Goal: Task Accomplishment & Management: Manage account settings

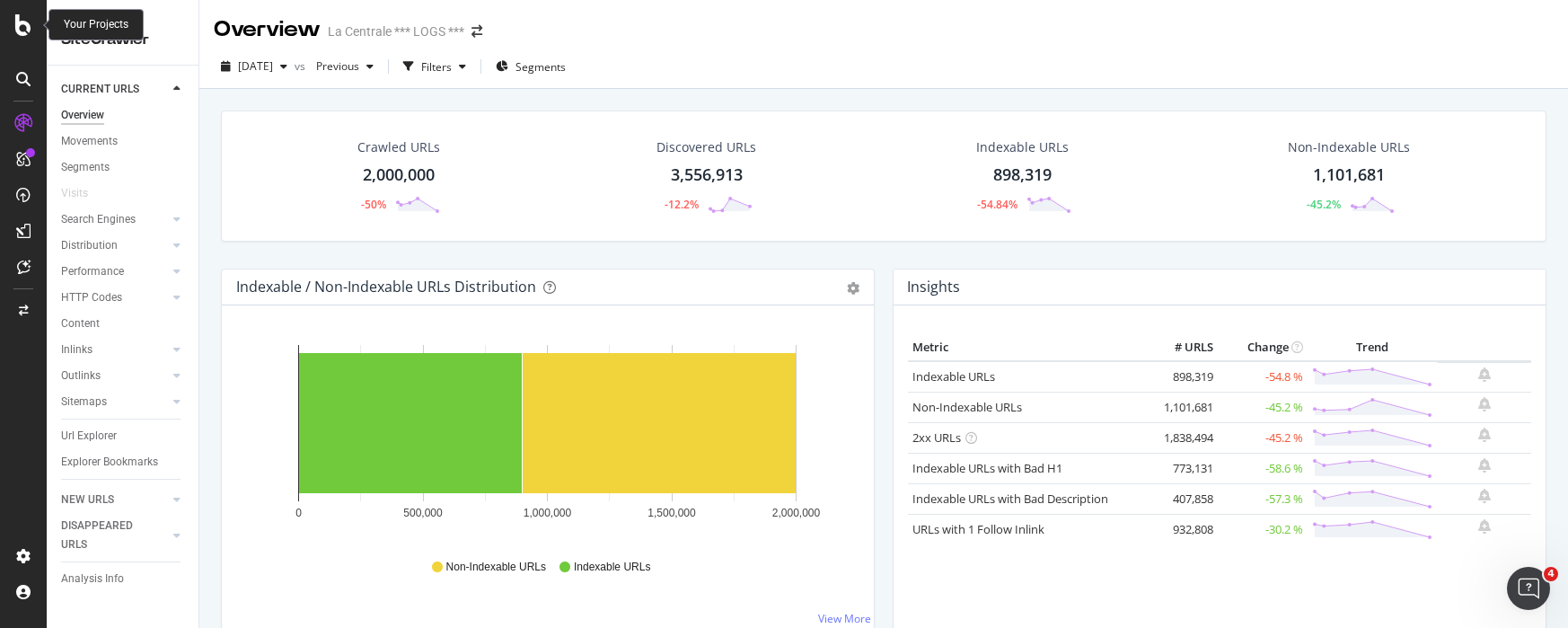
click at [26, 28] on icon at bounding box center [24, 25] width 16 height 22
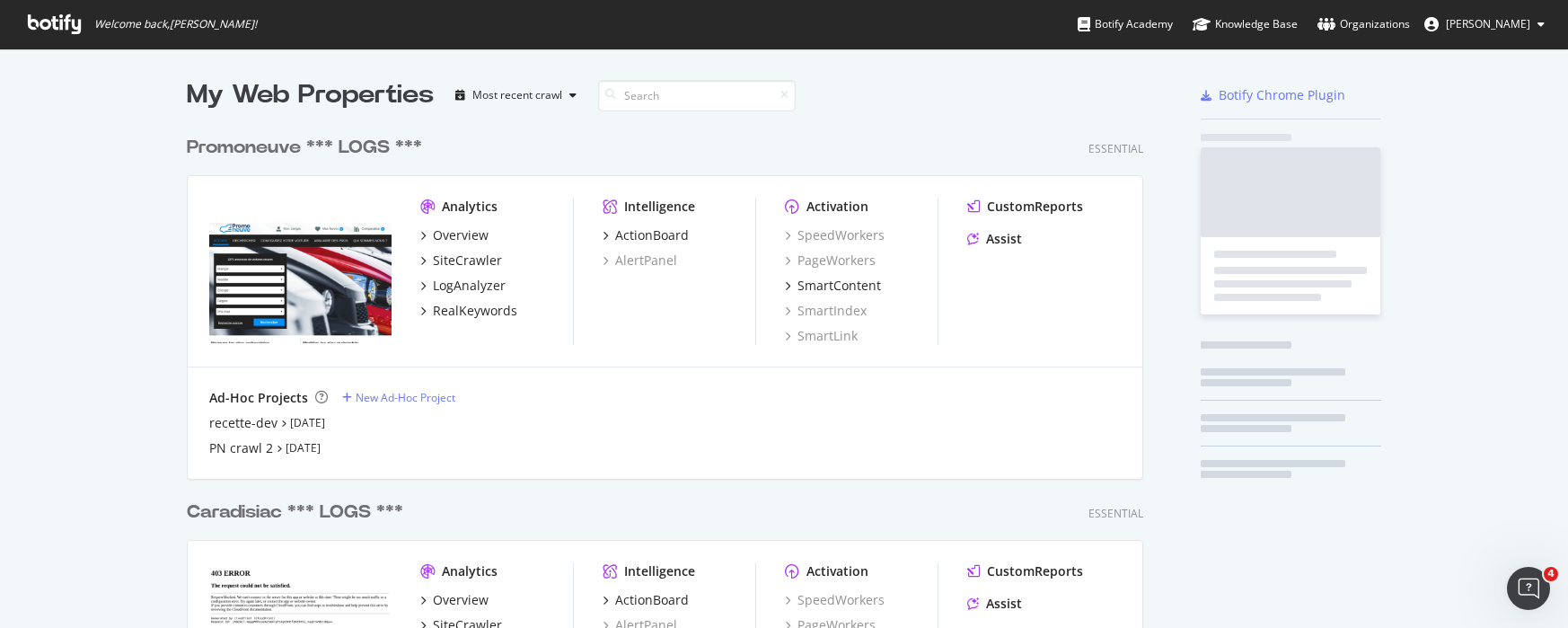
scroll to position [1523, 971]
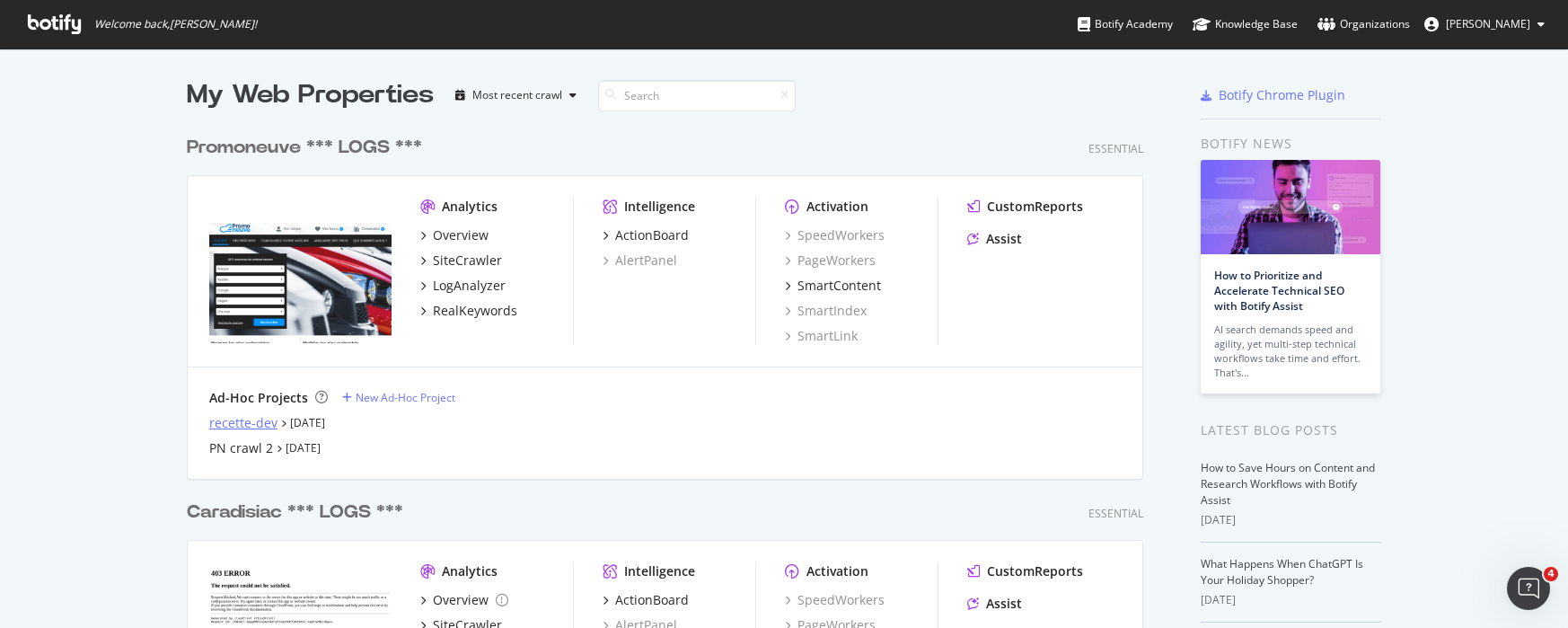
click at [250, 423] on div "recette-dev" at bounding box center [242, 423] width 68 height 18
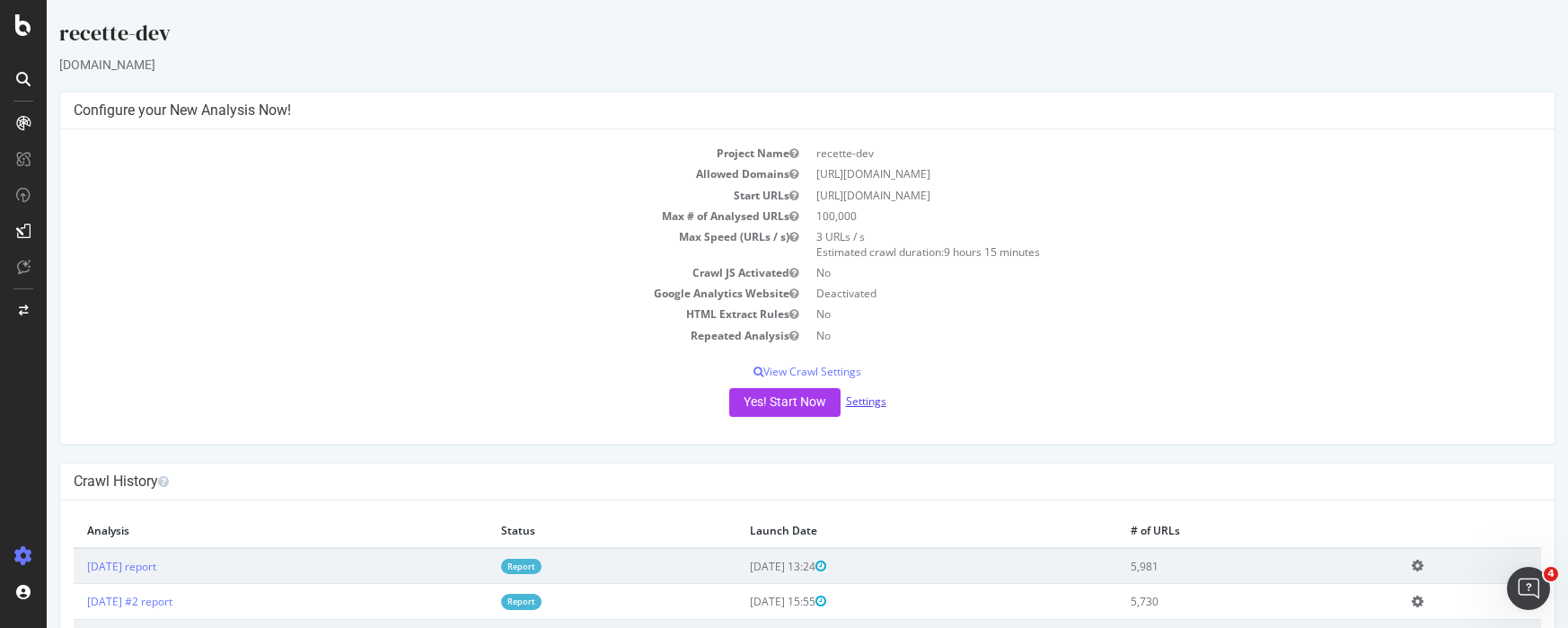
click at [872, 404] on link "Settings" at bounding box center [866, 401] width 41 height 15
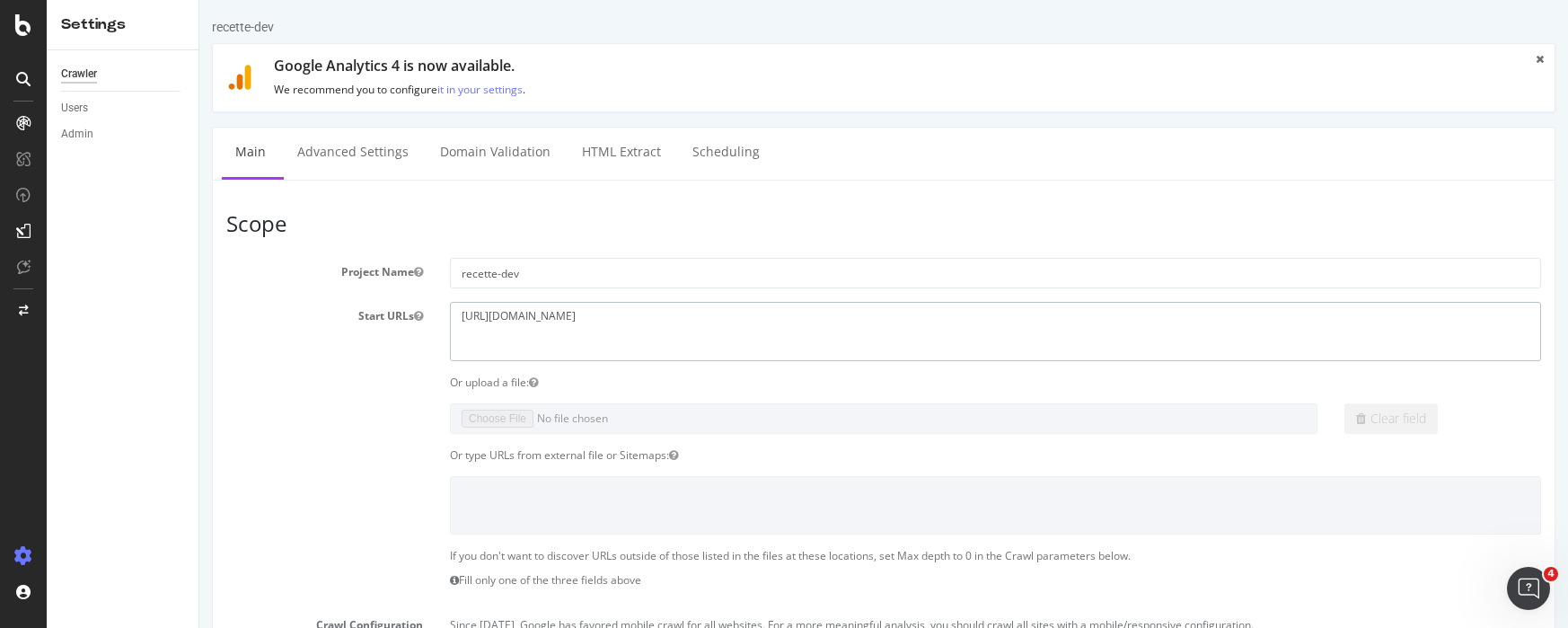
drag, startPoint x: 659, startPoint y: 316, endPoint x: 409, endPoint y: 309, distance: 250.1
click at [409, 309] on div "Start URLs [URL][DOMAIN_NAME]" at bounding box center [883, 330] width 1342 height 59
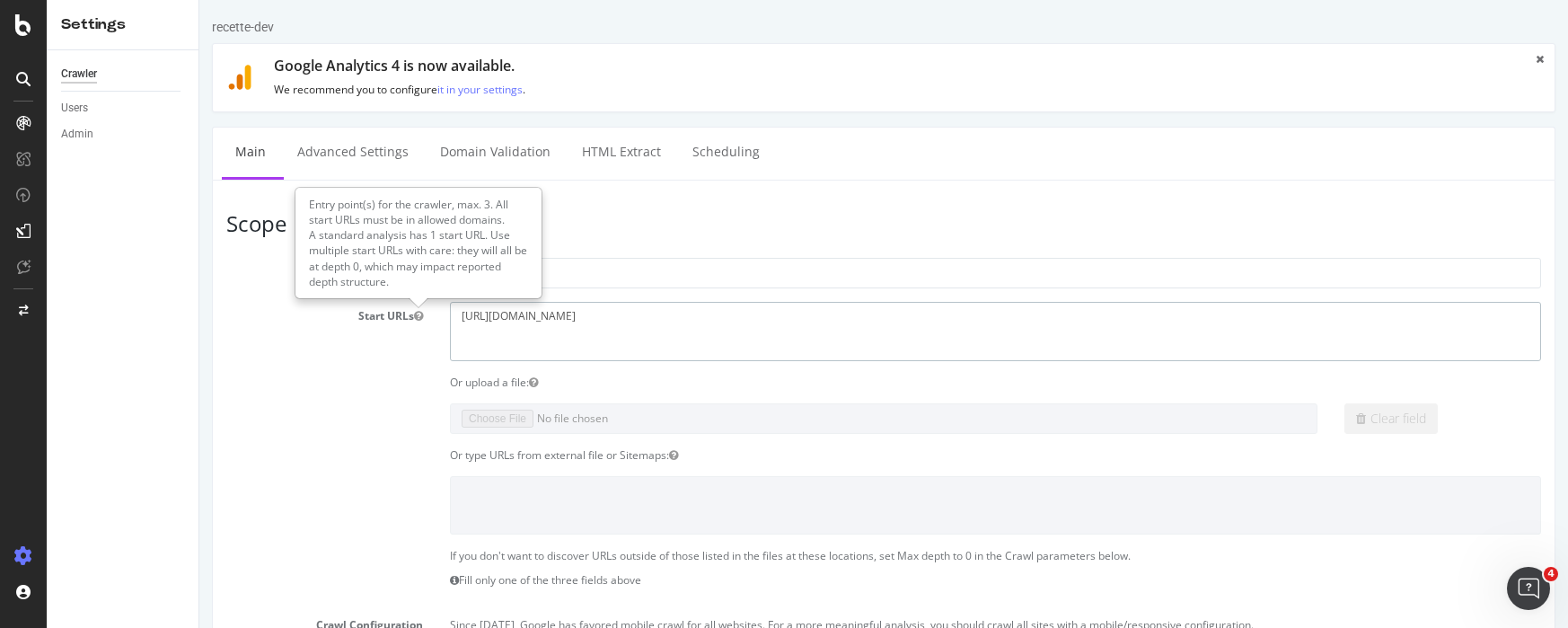
paste textarea
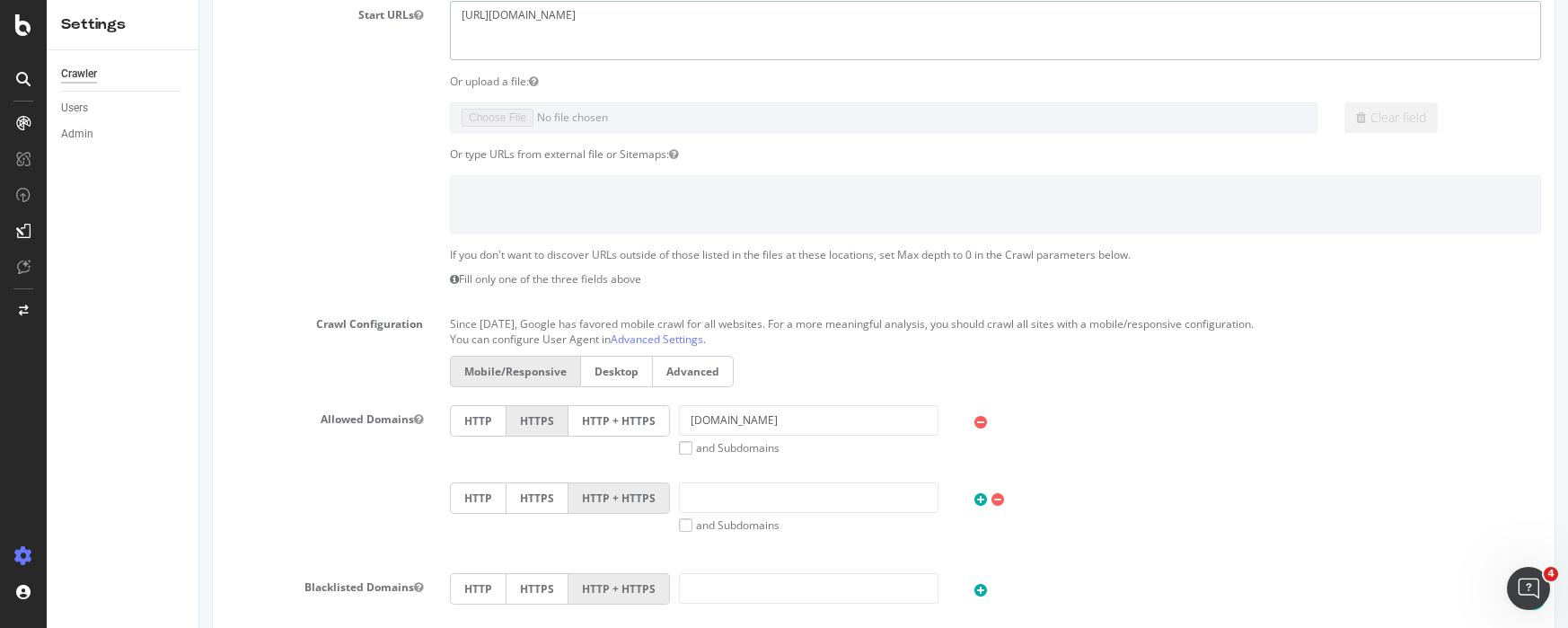
scroll to position [301, 0]
type textarea "[URL][DOMAIN_NAME]"
click at [822, 425] on input "[DOMAIN_NAME]" at bounding box center [808, 420] width 260 height 31
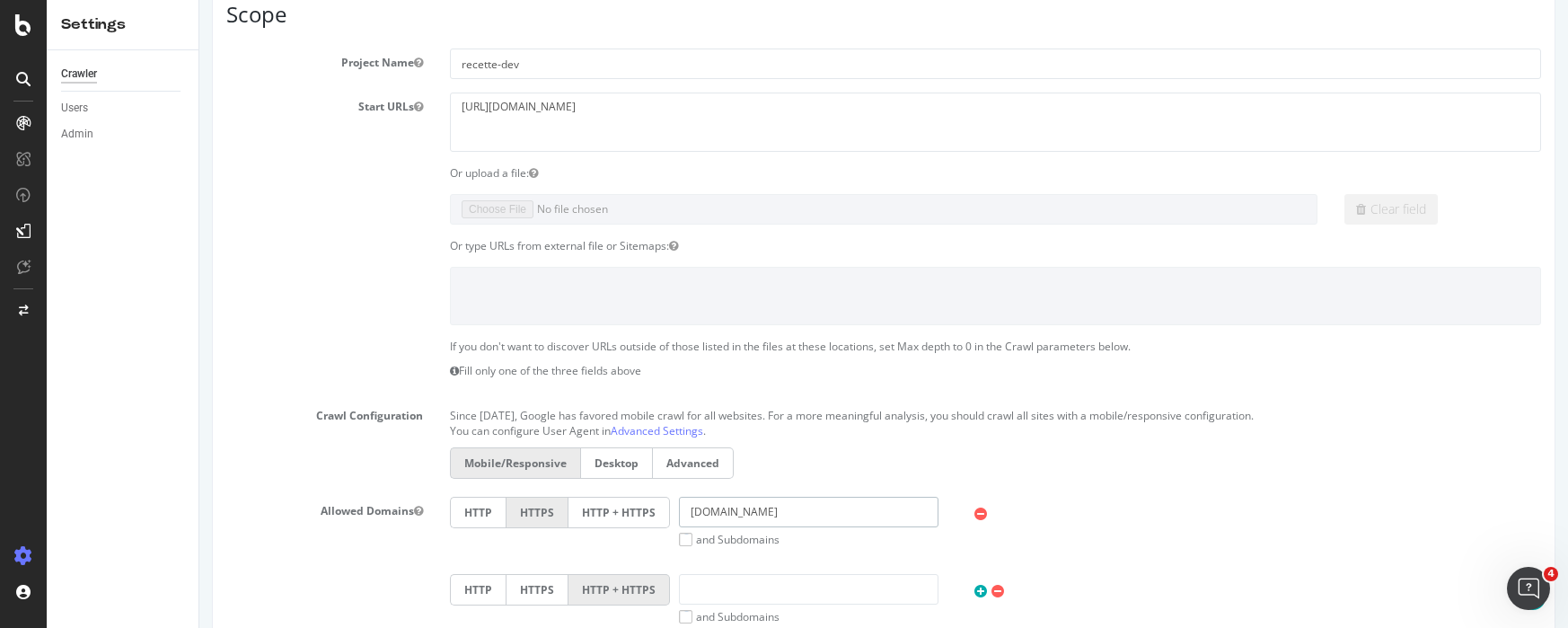
scroll to position [211, 0]
click at [732, 513] on input "[DOMAIN_NAME]" at bounding box center [808, 510] width 260 height 31
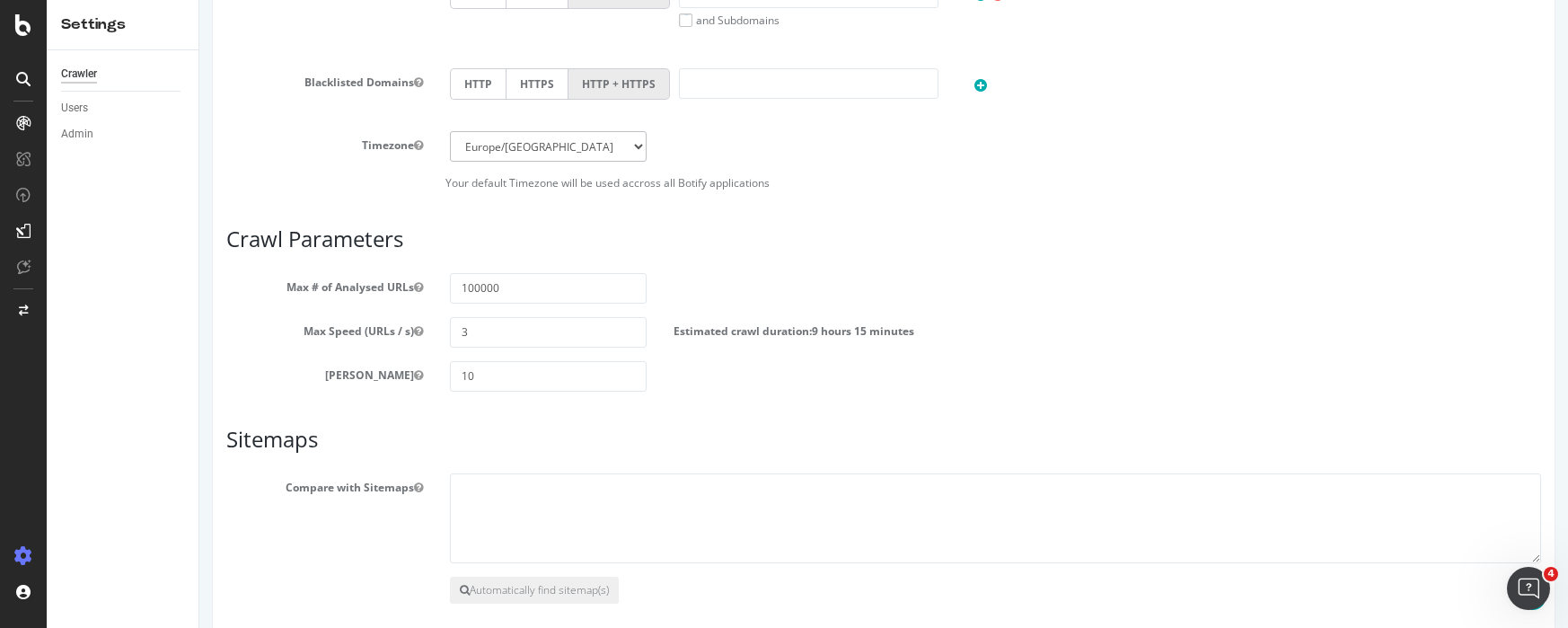
scroll to position [890, 0]
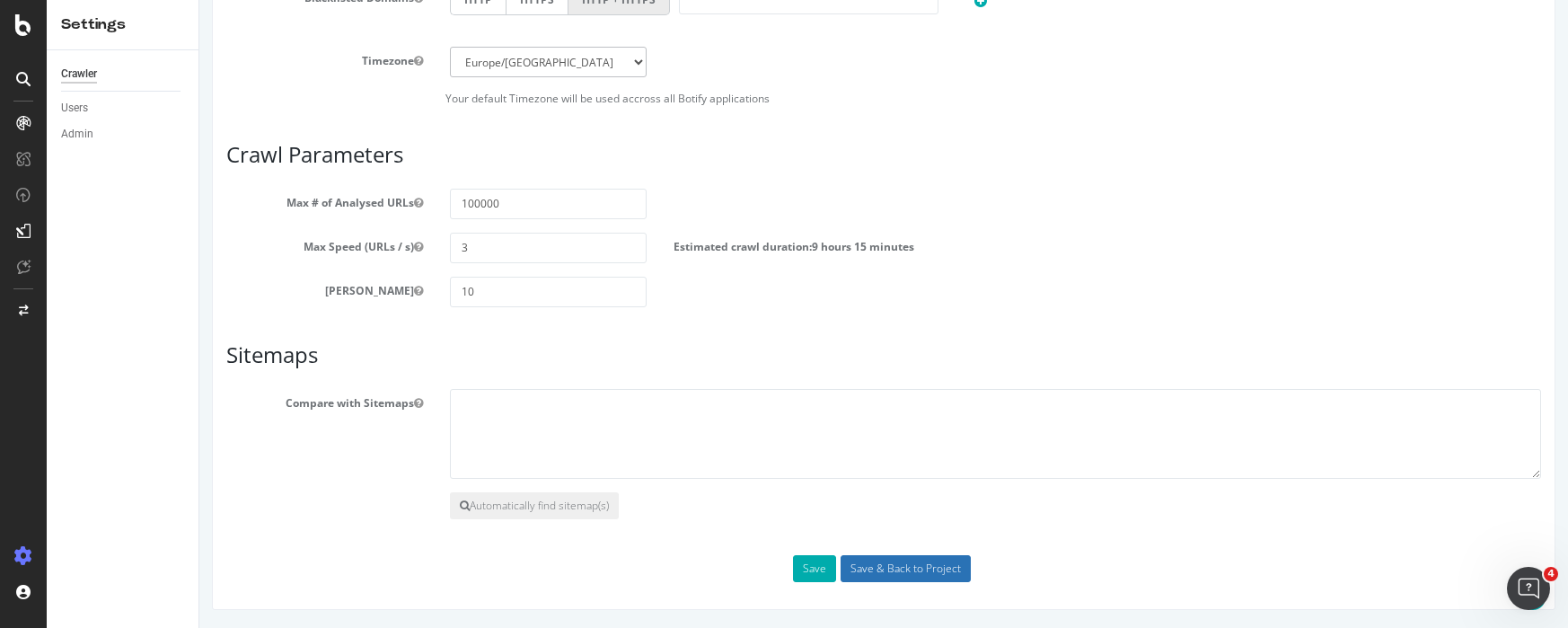
type input "[DOMAIN_NAME]"
click at [879, 571] on input "Save & Back to Project" at bounding box center [906, 568] width 130 height 27
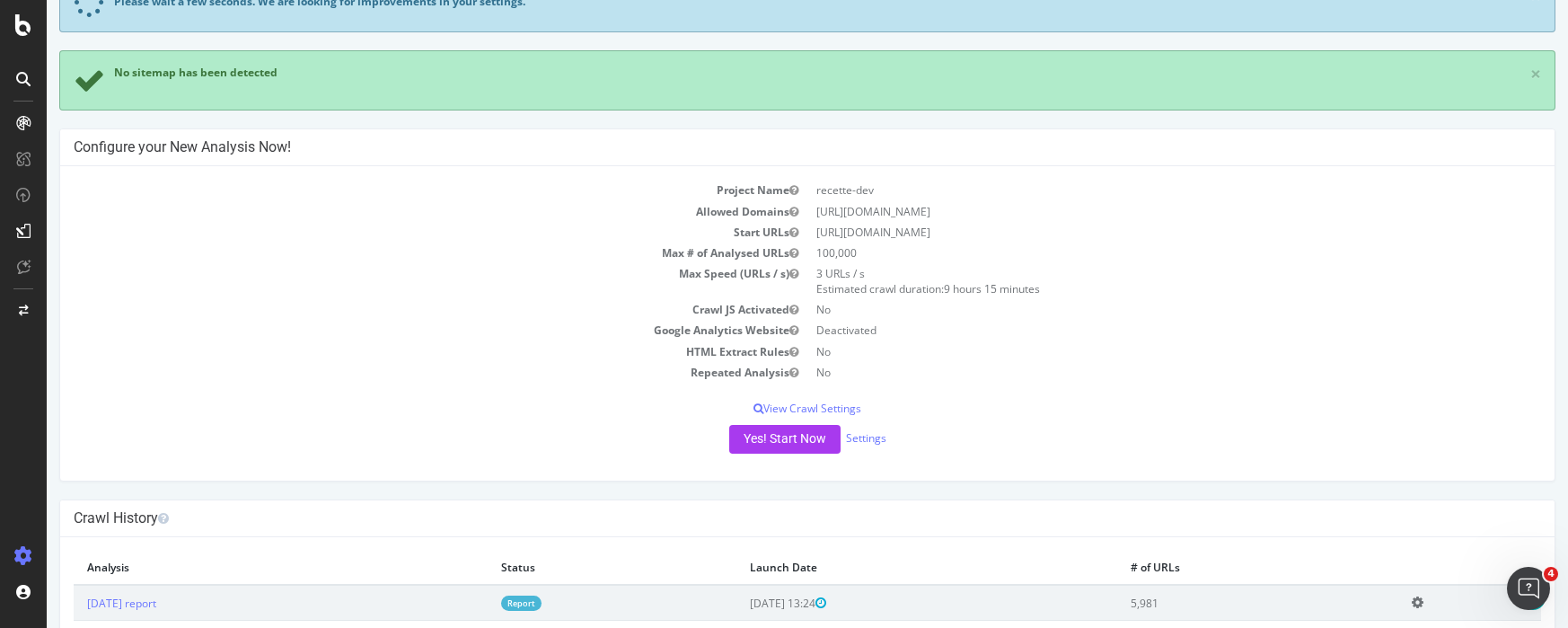
scroll to position [187, 0]
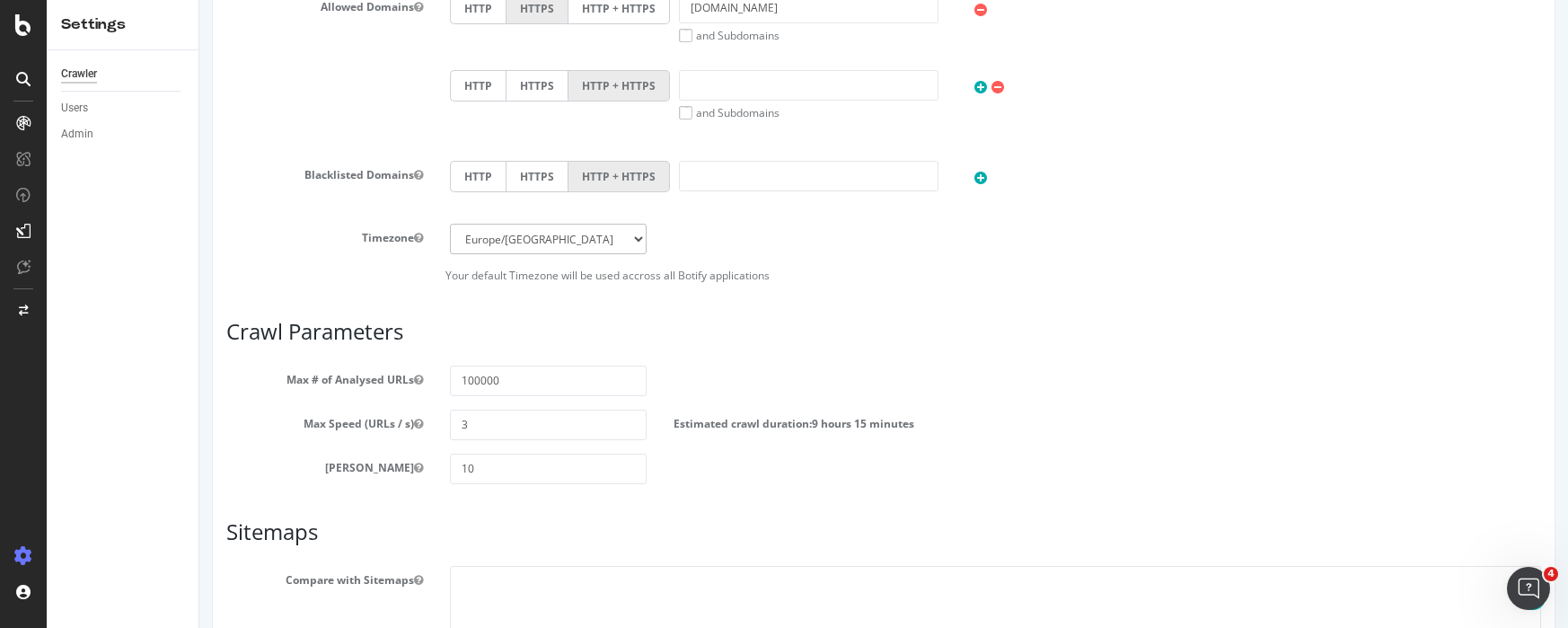
scroll to position [793, 0]
drag, startPoint x: 483, startPoint y: 421, endPoint x: 425, endPoint y: 418, distance: 58.1
click at [425, 420] on div "Max Speed (URLs / s) 3 Estimated crawl duration: 9 hours 15 minutes" at bounding box center [883, 423] width 1342 height 31
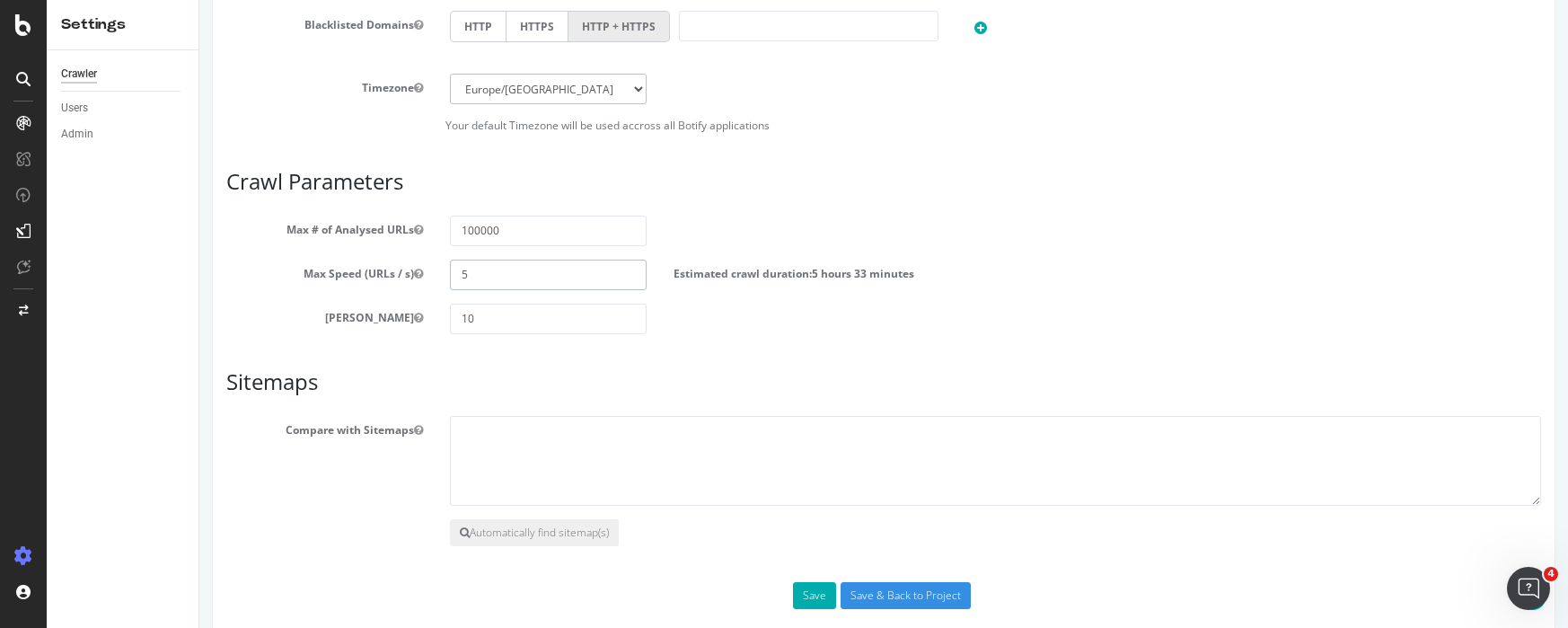
scroll to position [968, 0]
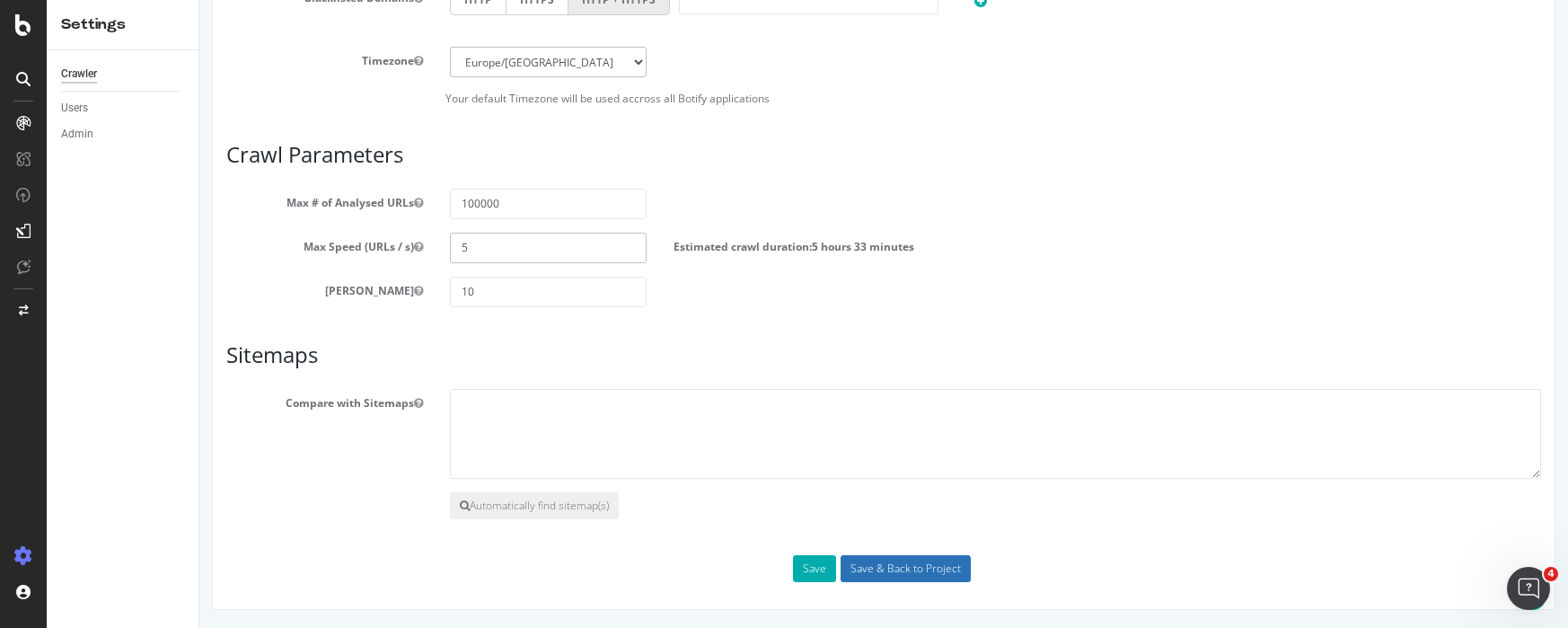
type input "5"
click at [865, 567] on input "Save & Back to Project" at bounding box center [906, 568] width 130 height 27
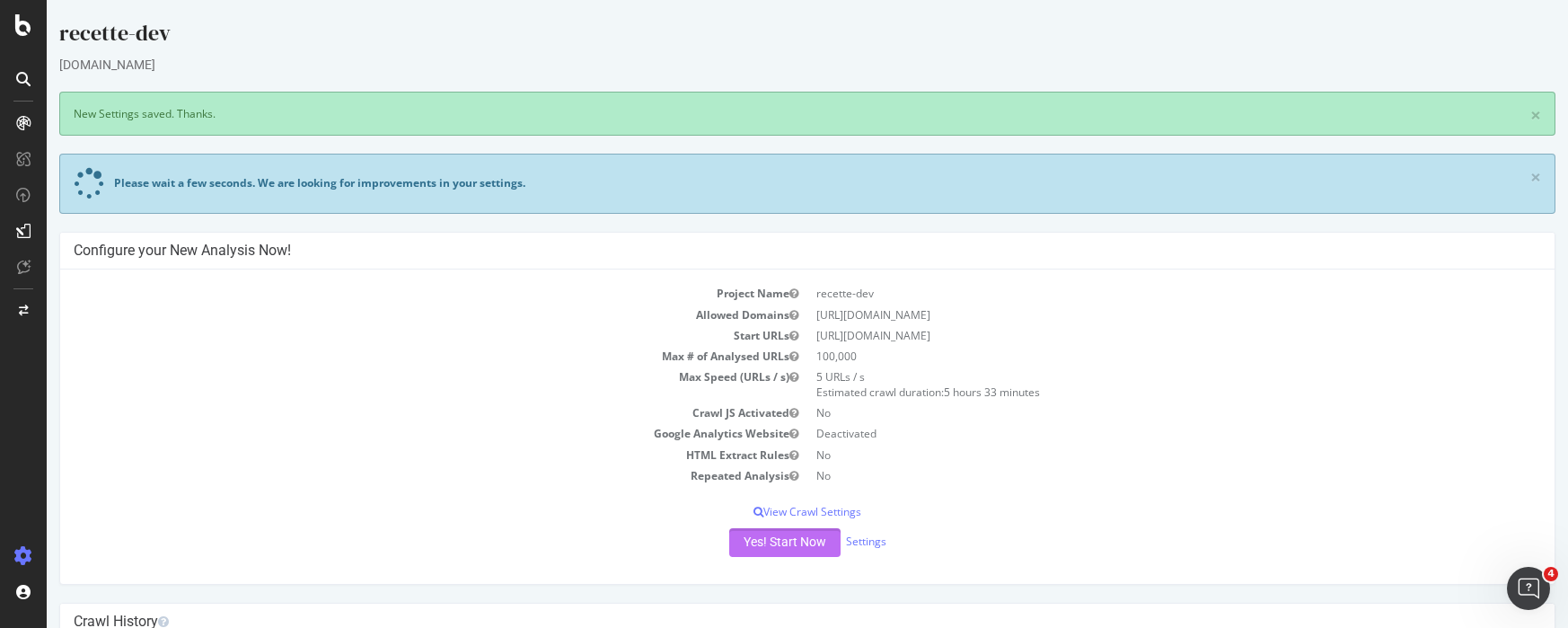
click at [802, 552] on button "Yes! Start Now" at bounding box center [784, 542] width 111 height 29
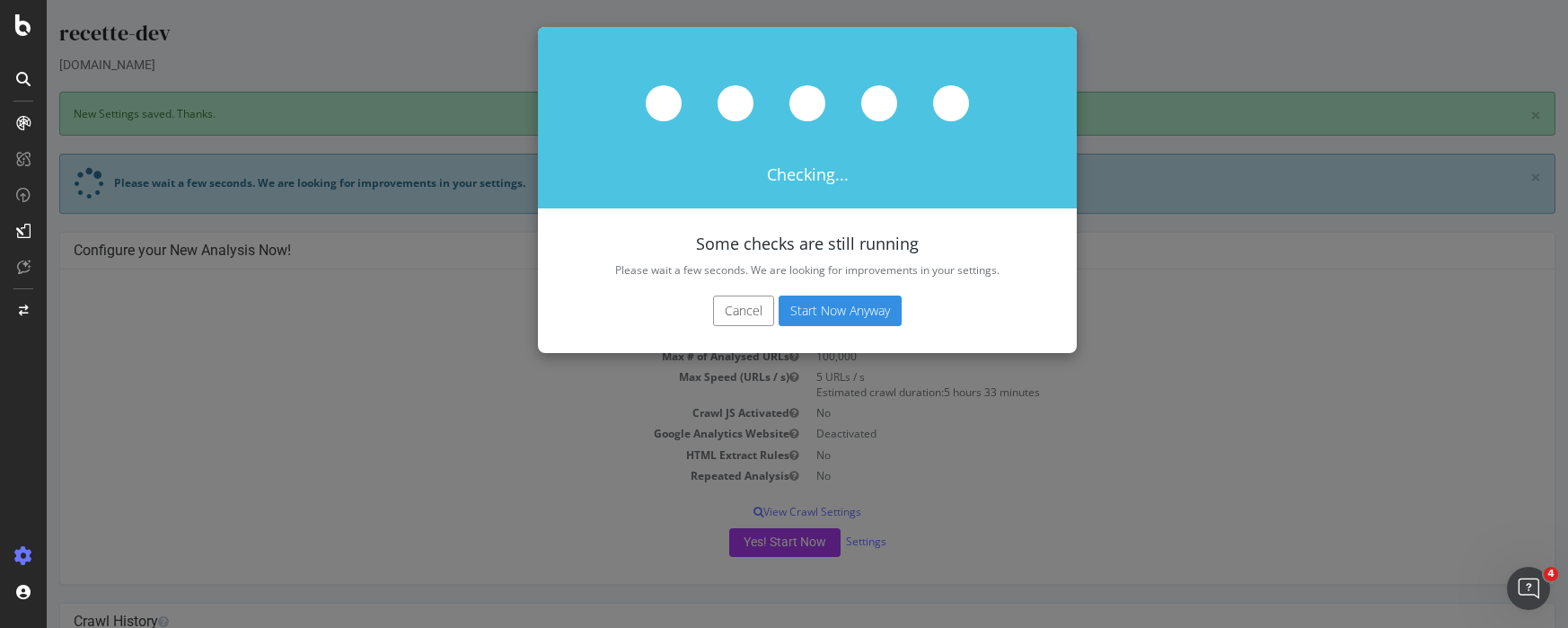
click at [845, 299] on button "Start Now Anyway" at bounding box center [840, 310] width 123 height 31
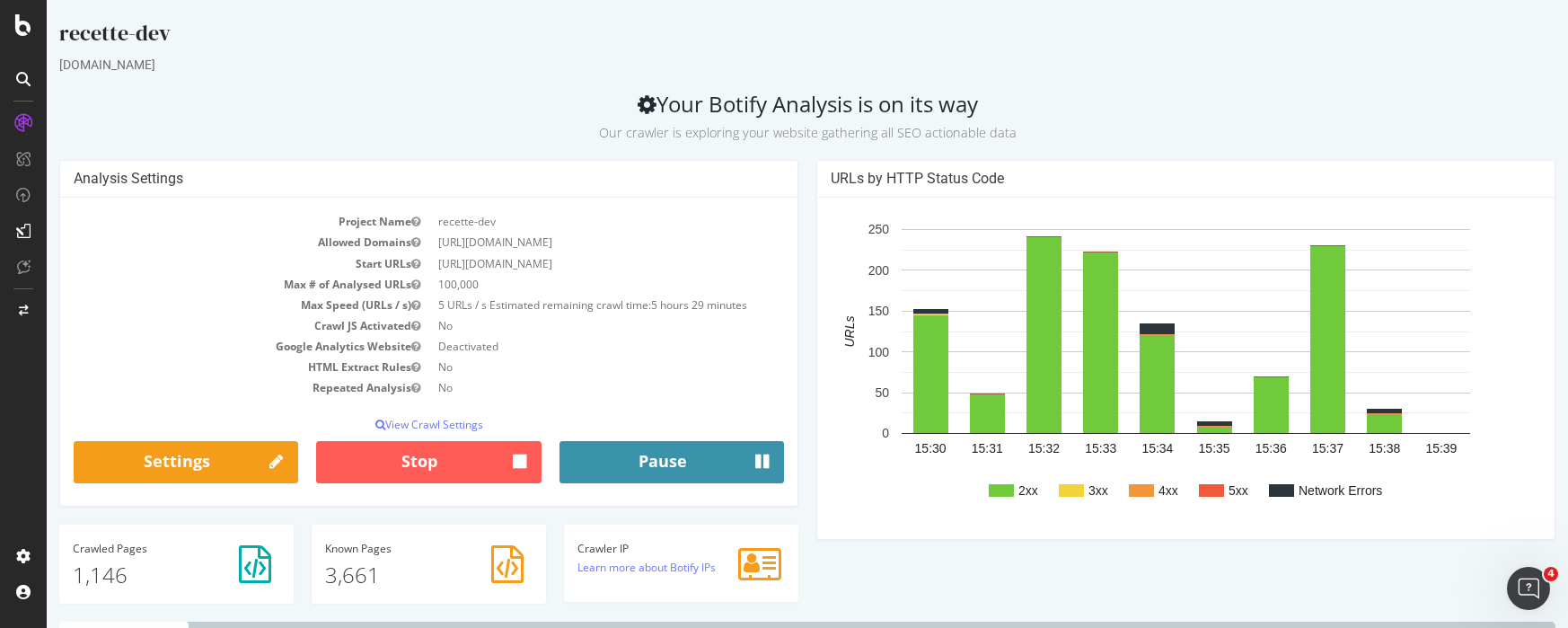
click at [776, 461] on button "Pause" at bounding box center [671, 462] width 224 height 43
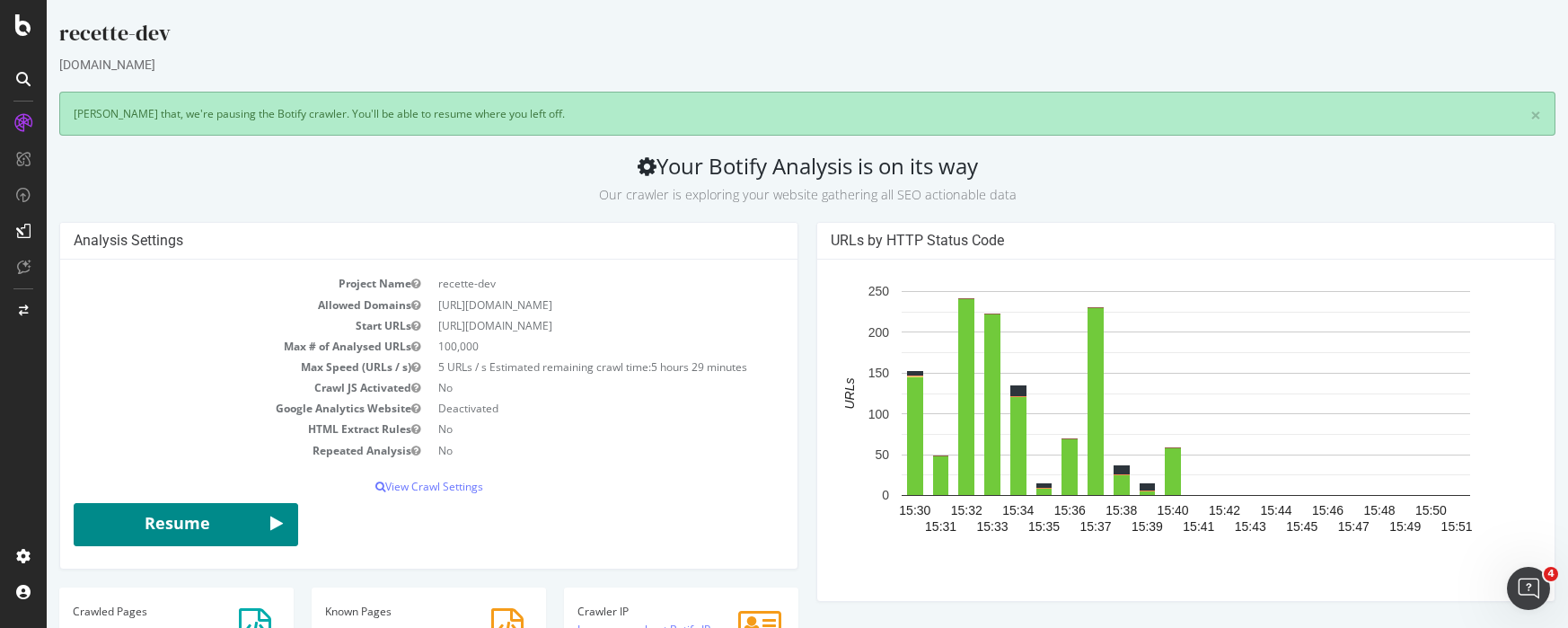
click at [204, 522] on button "Resume" at bounding box center [185, 525] width 224 height 43
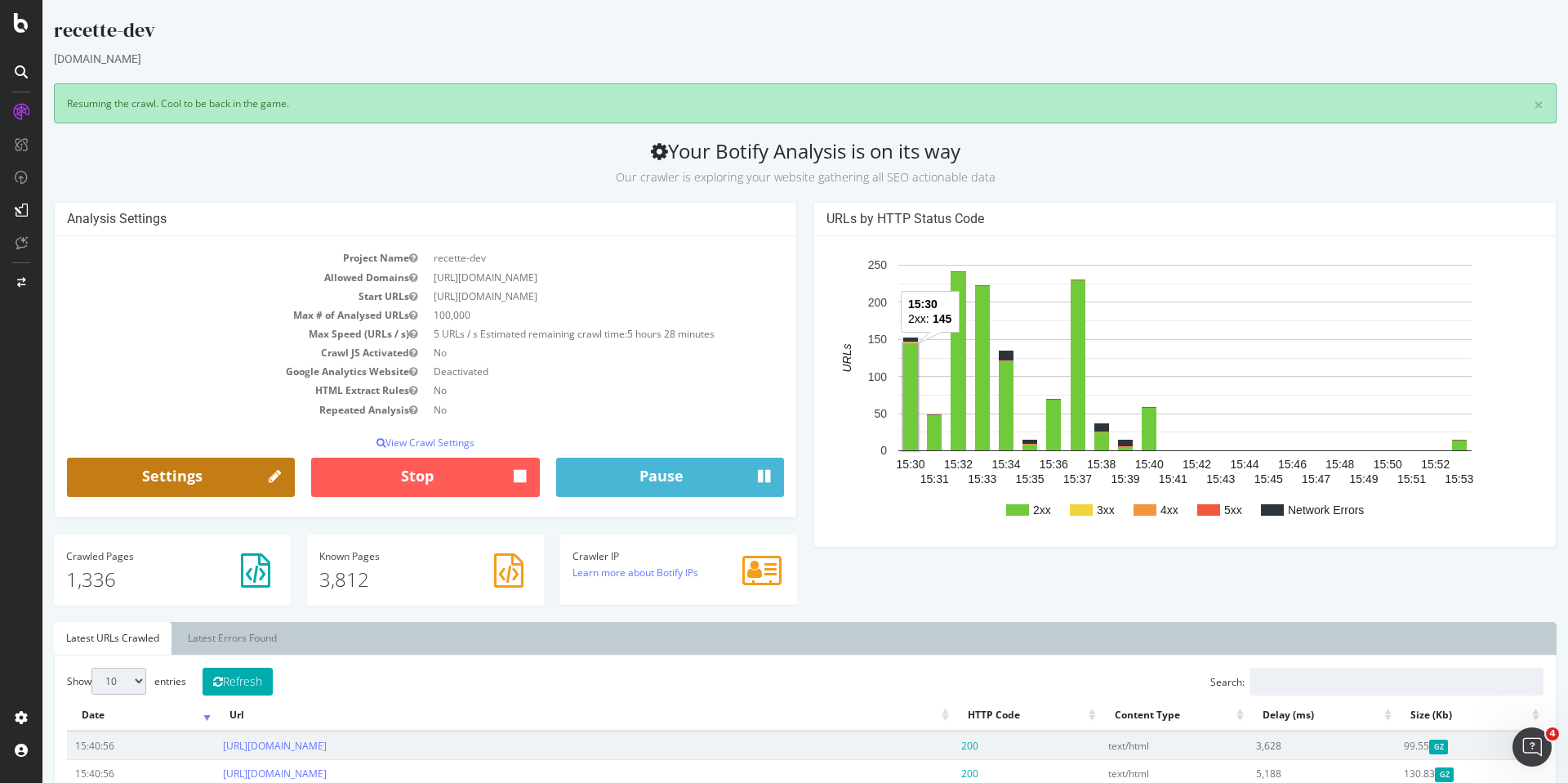
click at [273, 472] on icon at bounding box center [274, 478] width 12 height 21
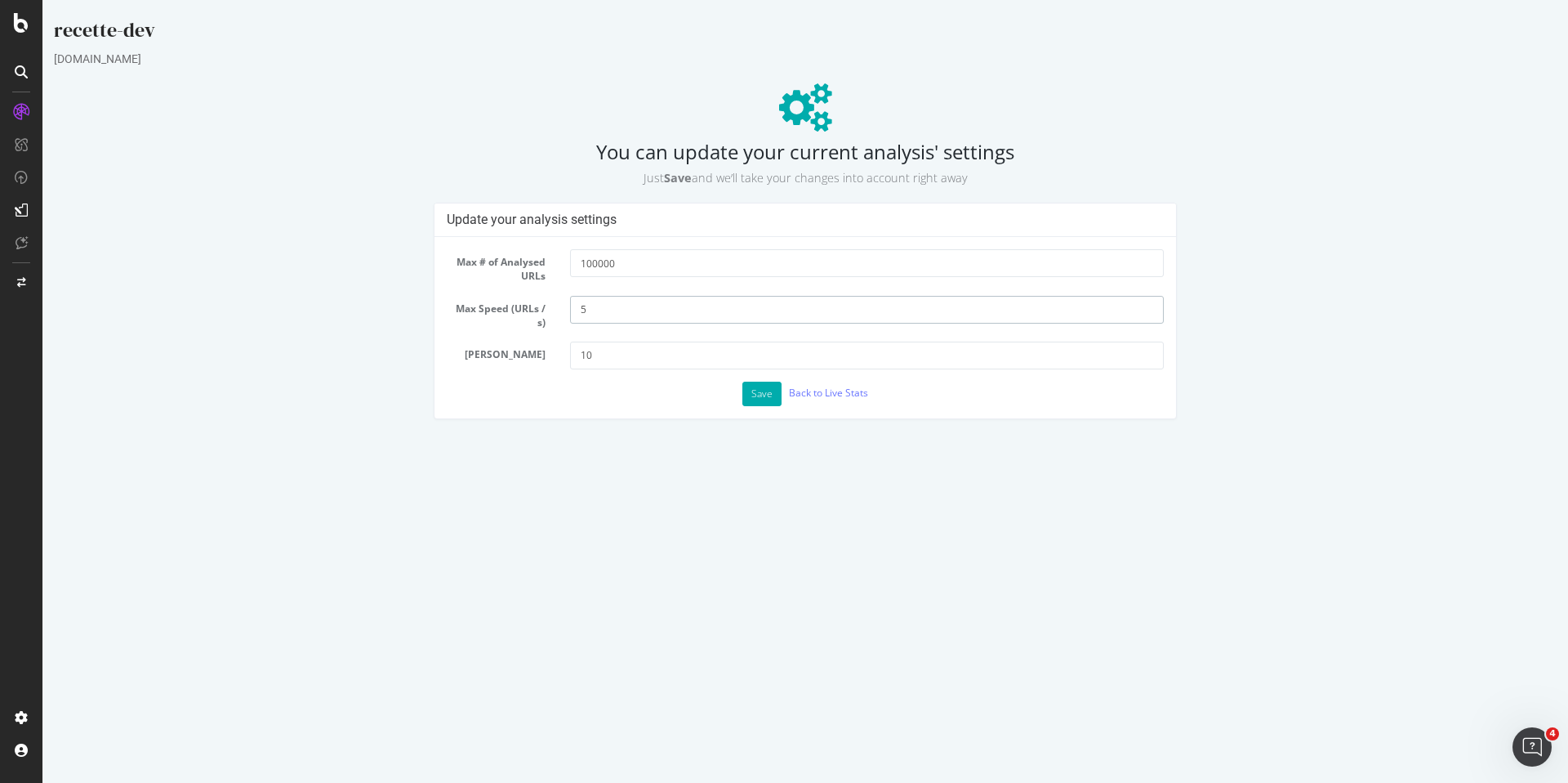
click at [628, 319] on input "5" at bounding box center [867, 310] width 593 height 28
type input "3"
click at [778, 393] on button "Save" at bounding box center [762, 394] width 40 height 25
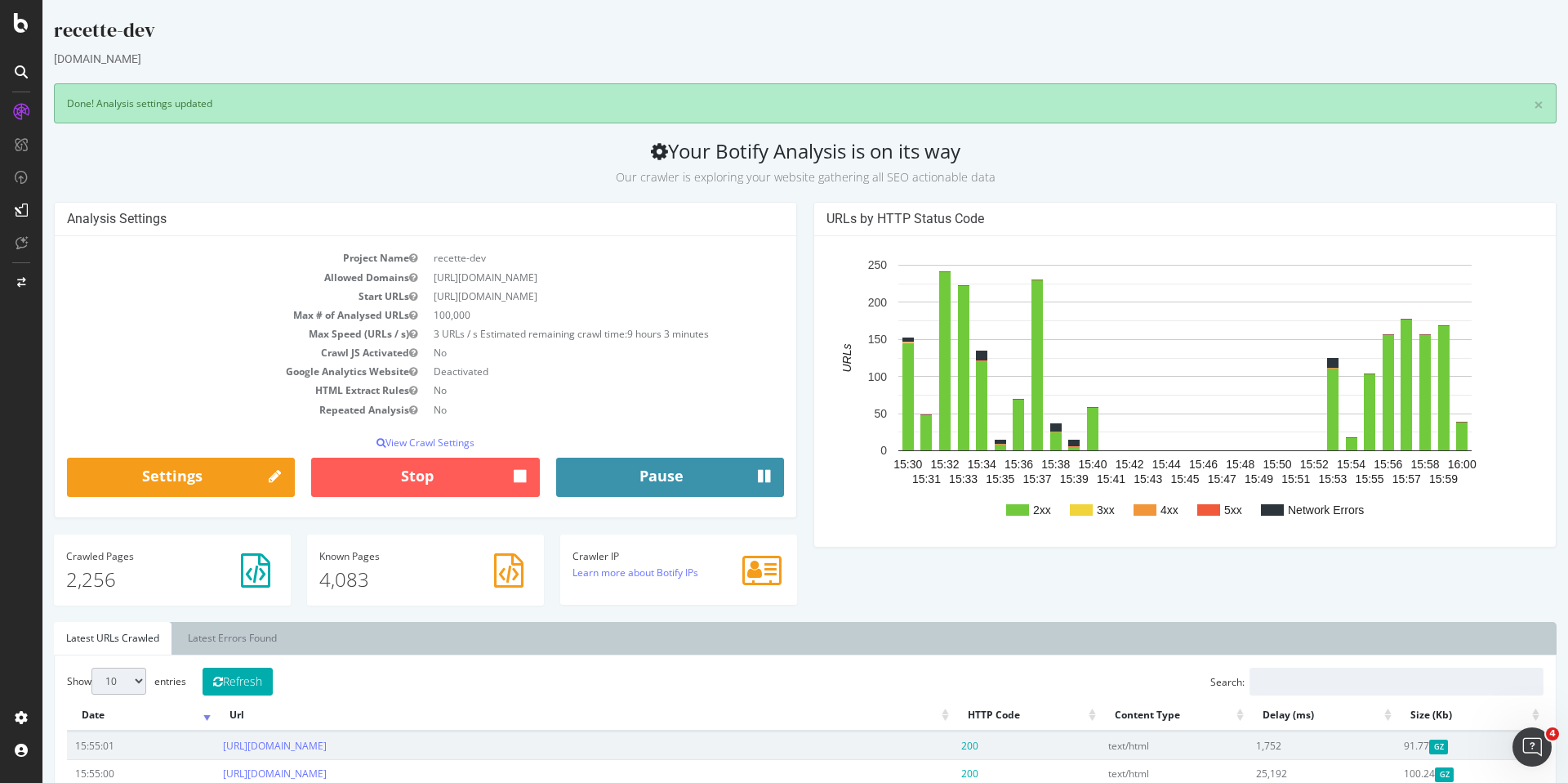
click at [641, 478] on button "Pause" at bounding box center [670, 478] width 228 height 40
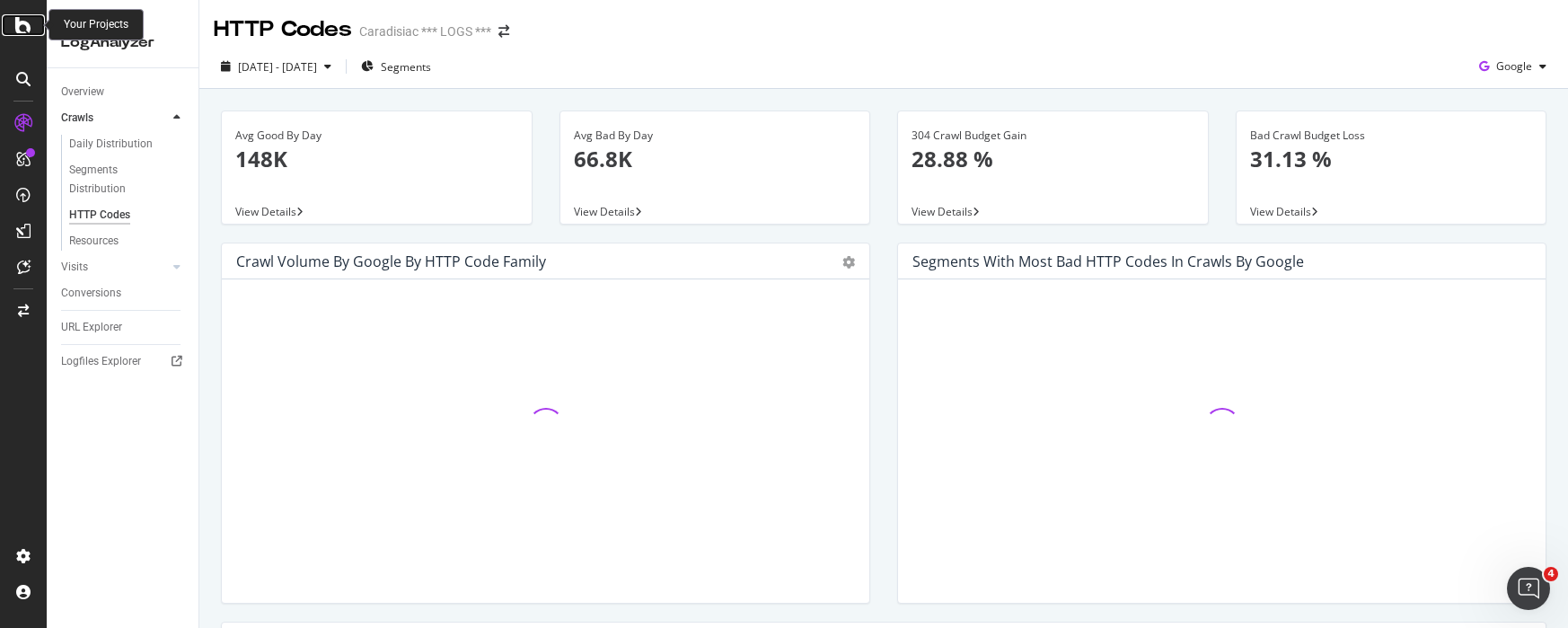
click at [19, 18] on icon at bounding box center [24, 25] width 16 height 22
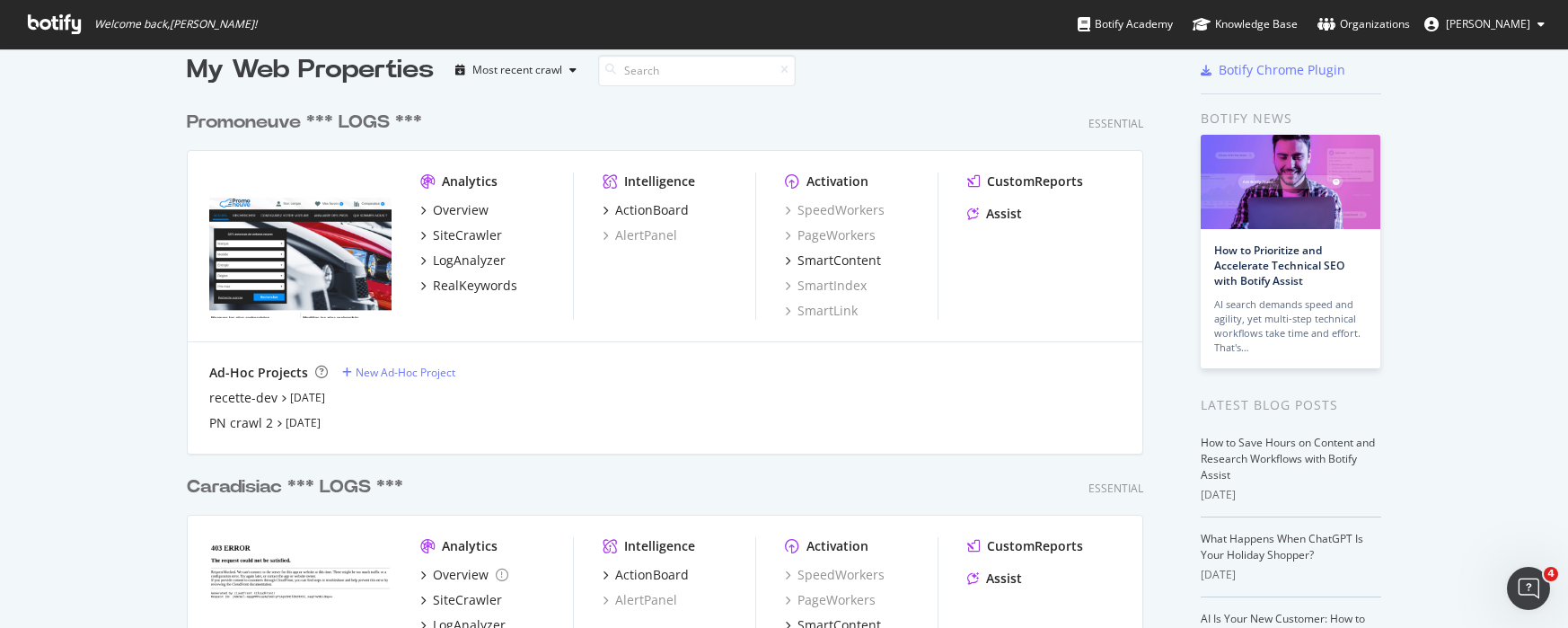
scroll to position [24, 0]
